Goal: Task Accomplishment & Management: Use online tool/utility

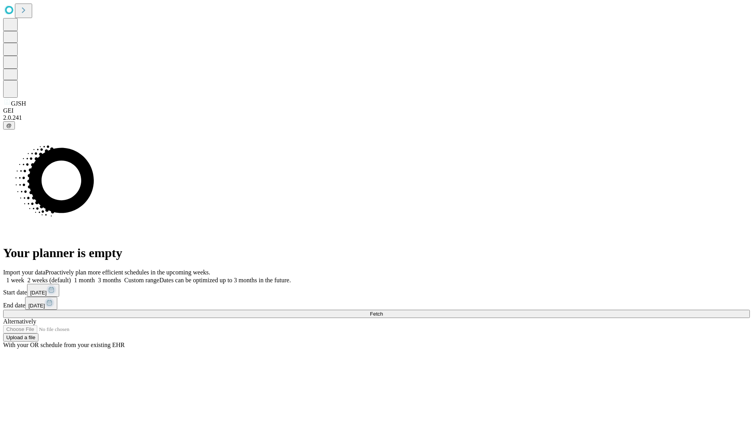
click at [383, 311] on span "Fetch" at bounding box center [376, 314] width 13 height 6
